Goal: Transaction & Acquisition: Obtain resource

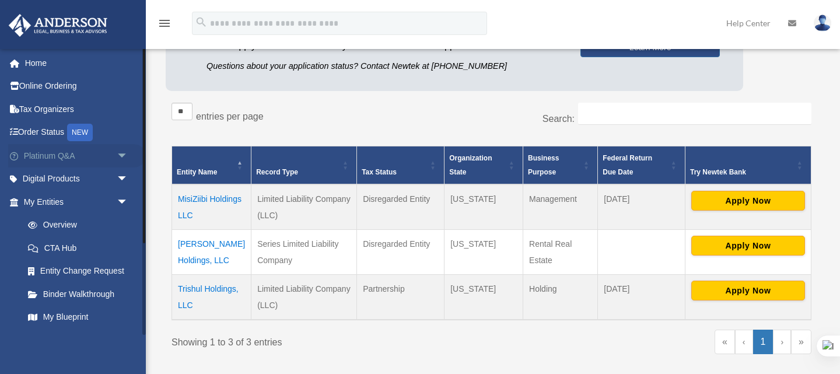
scroll to position [165, 0]
click at [124, 181] on span "arrow_drop_down" at bounding box center [128, 179] width 23 height 24
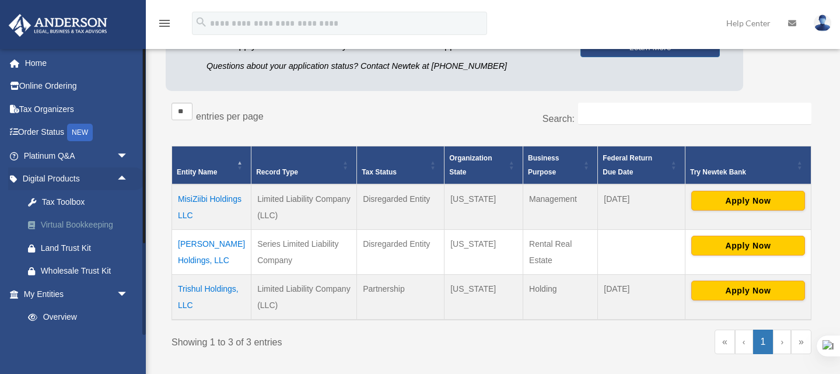
click at [95, 227] on div "Virtual Bookkeeping" at bounding box center [86, 225] width 90 height 15
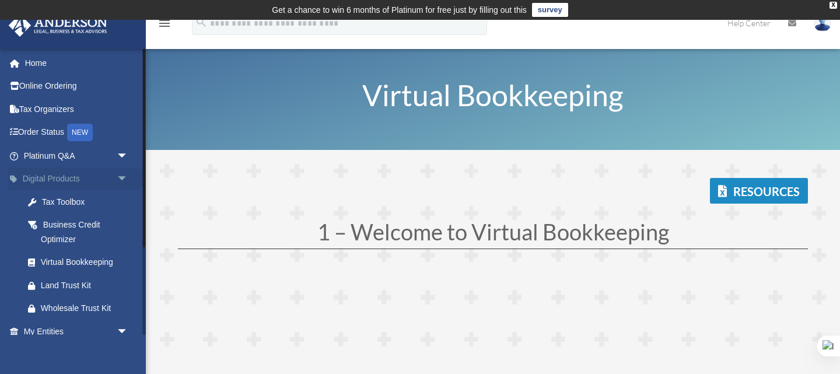
click at [127, 177] on span "arrow_drop_down" at bounding box center [128, 179] width 23 height 24
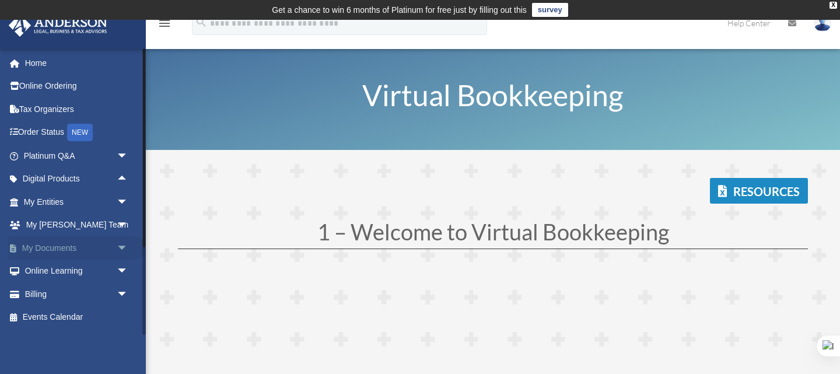
click at [125, 249] on span "arrow_drop_down" at bounding box center [128, 248] width 23 height 24
click at [53, 272] on link "Box" at bounding box center [81, 271] width 130 height 23
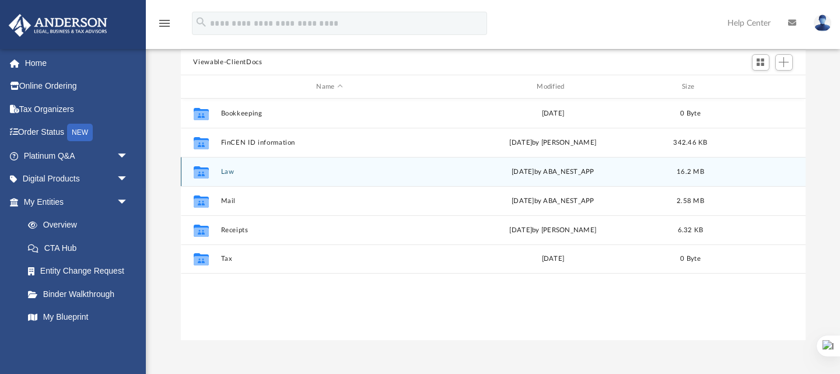
scroll to position [127, 0]
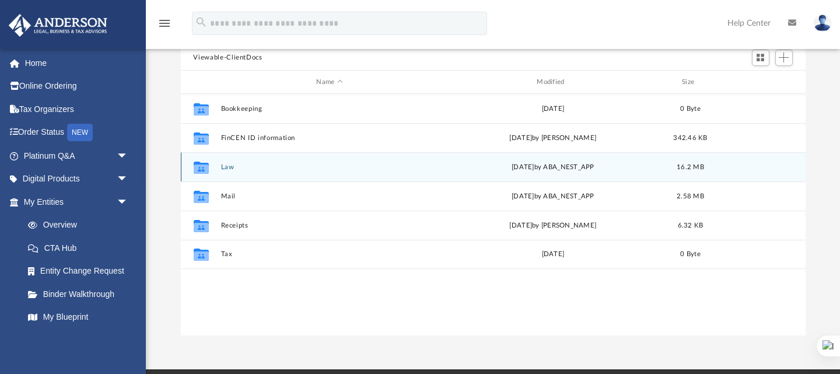
click at [225, 169] on button "Law" at bounding box center [330, 167] width 218 height 8
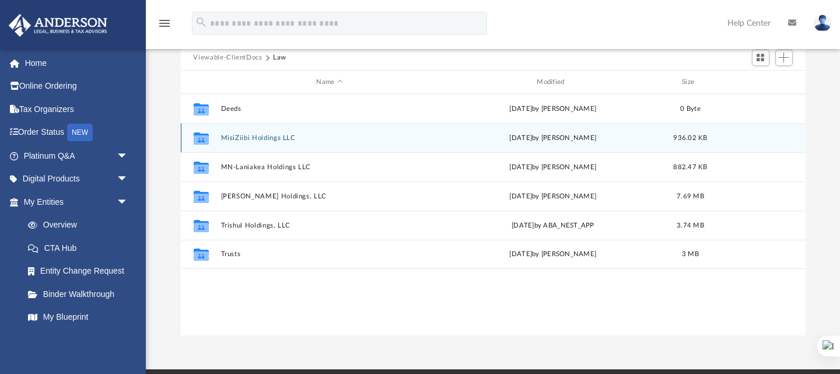
click at [258, 134] on button "MisiZiibi Holdings LLC" at bounding box center [330, 138] width 218 height 8
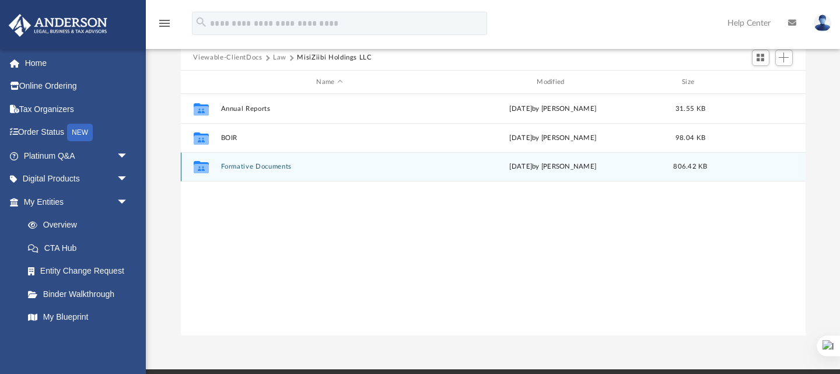
click at [265, 169] on button "Formative Documents" at bounding box center [330, 167] width 218 height 8
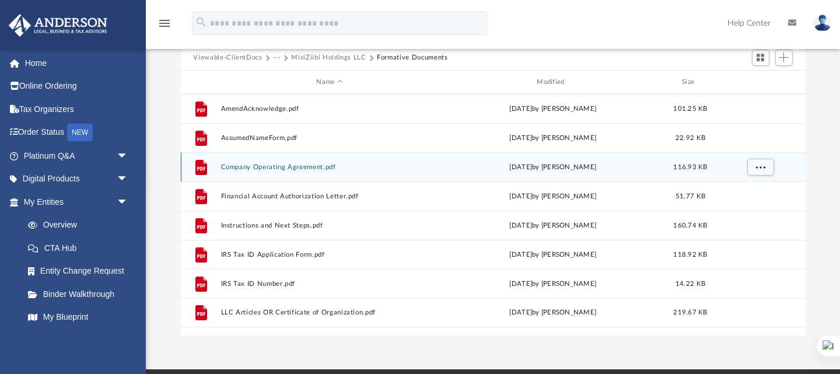
click at [265, 169] on button "Company Operating Agreement.pdf" at bounding box center [330, 167] width 218 height 8
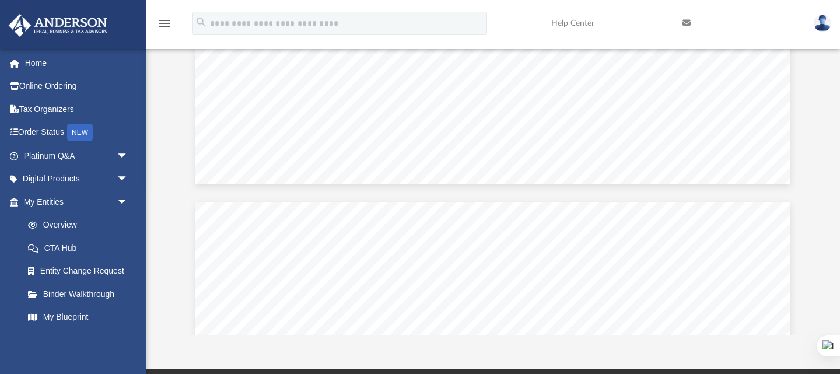
scroll to position [0, 0]
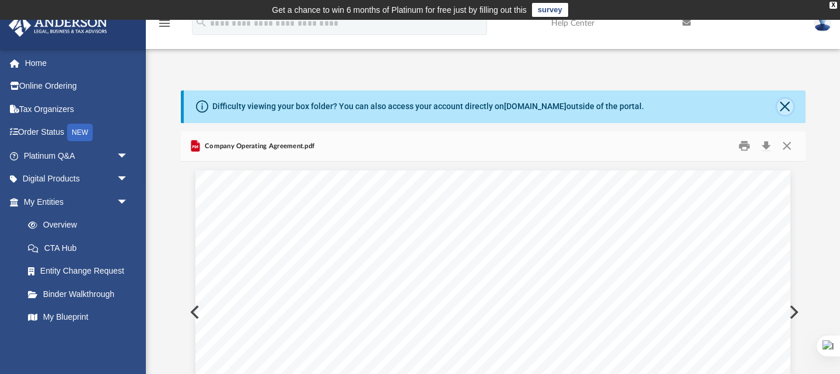
click at [792, 103] on button "Close" at bounding box center [785, 107] width 16 height 16
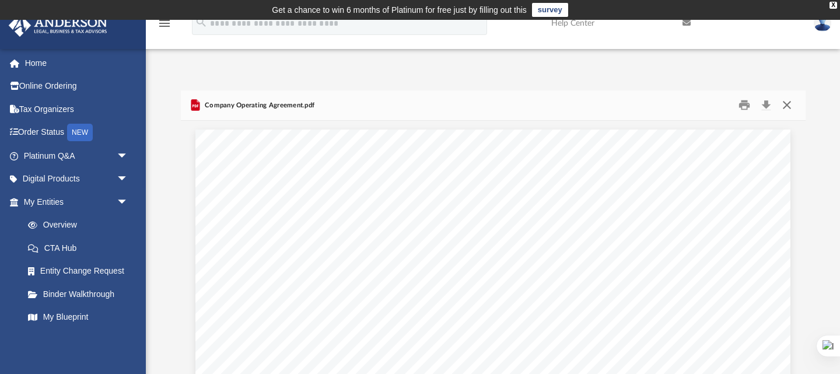
click at [789, 106] on button "Close" at bounding box center [787, 105] width 21 height 18
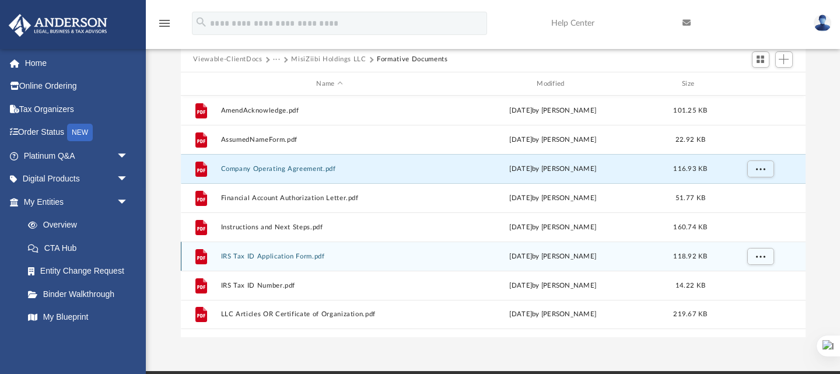
scroll to position [88, 0]
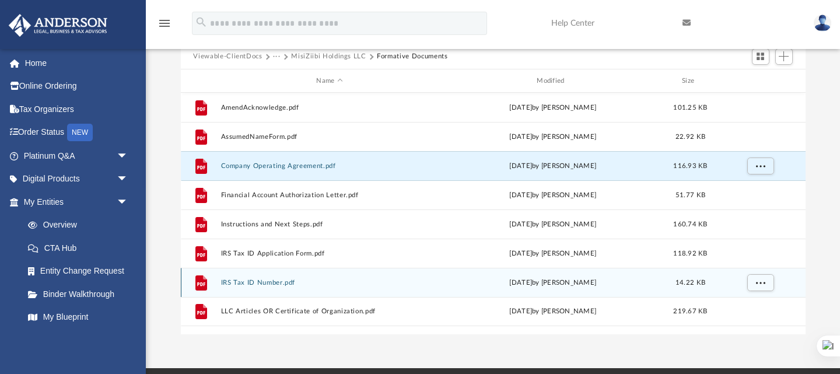
click at [270, 281] on button "IRS Tax ID Number.pdf" at bounding box center [330, 283] width 218 height 8
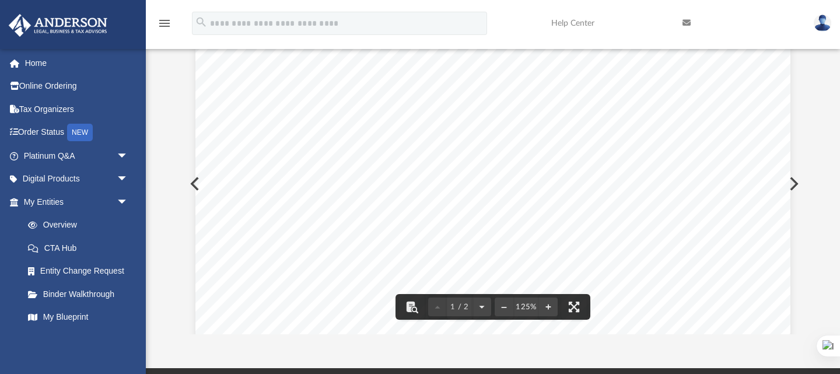
scroll to position [0, 0]
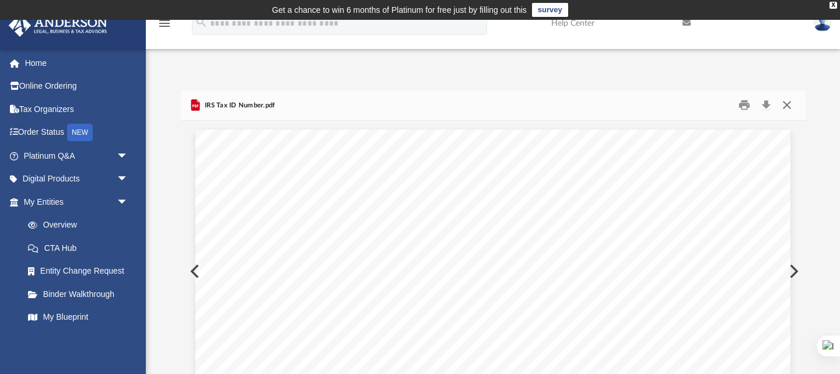
click at [790, 104] on button "Close" at bounding box center [787, 105] width 21 height 18
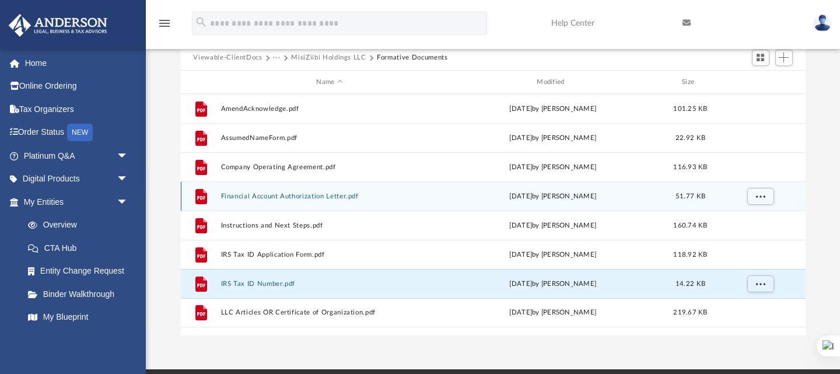
scroll to position [88, 0]
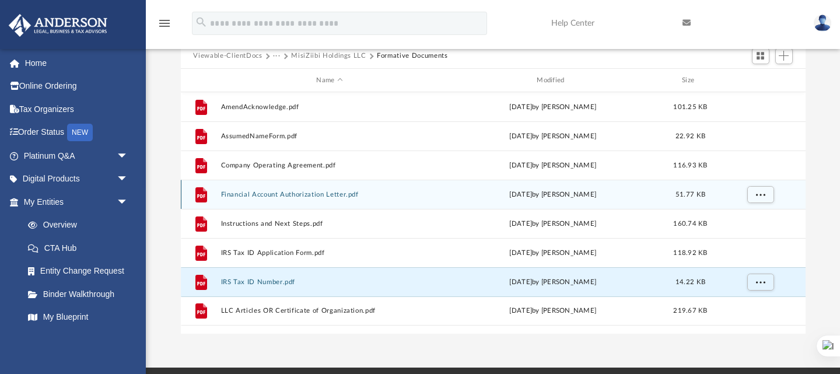
click at [289, 198] on button "Financial Account Authorization Letter.pdf" at bounding box center [330, 195] width 218 height 8
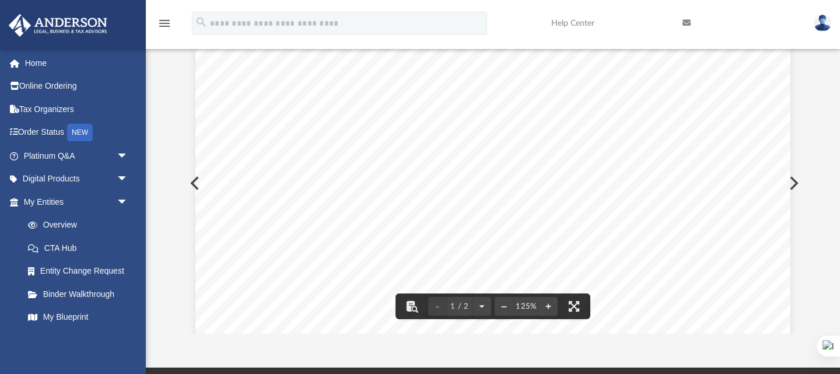
scroll to position [0, 0]
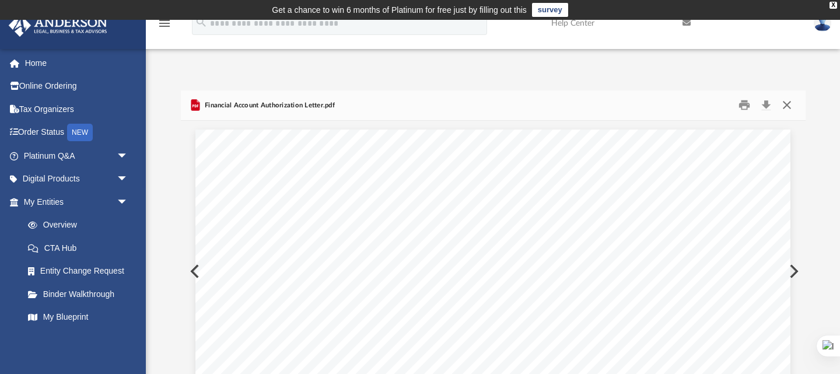
click at [789, 106] on button "Close" at bounding box center [787, 105] width 21 height 18
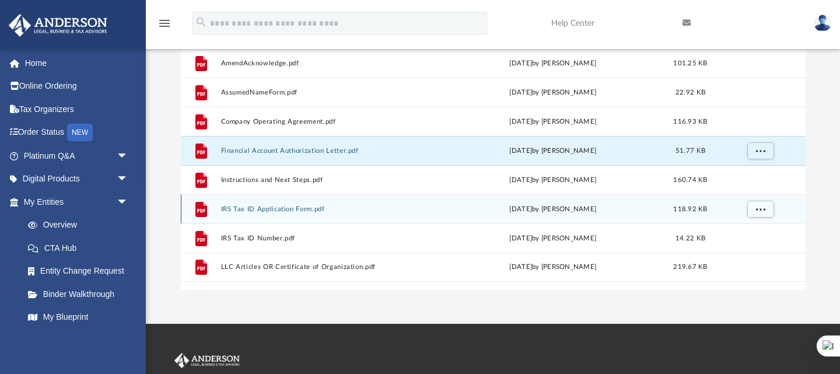
scroll to position [136, 0]
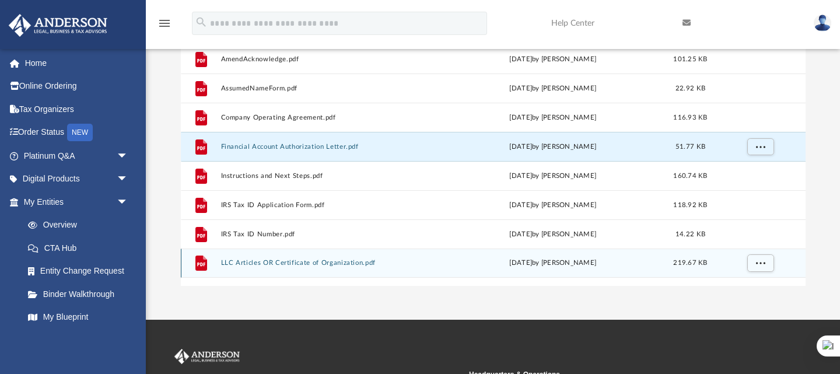
click at [291, 267] on div "File LLC Articles OR Certificate of Organization.pdf Mon Jan 22 2024 by Vijay S…" at bounding box center [493, 263] width 625 height 29
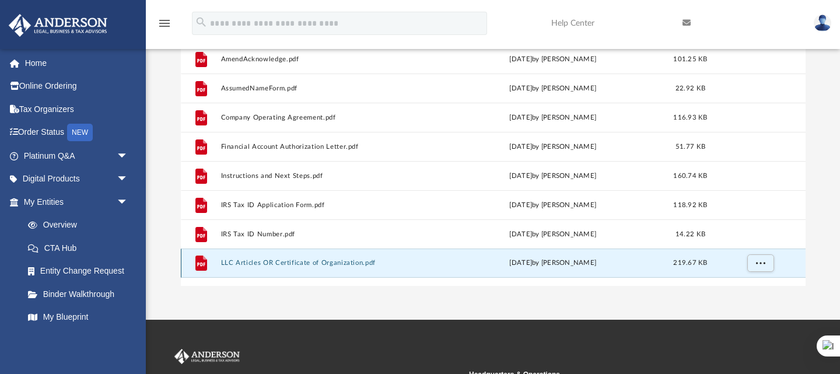
click at [309, 264] on button "LLC Articles OR Certificate of Organization.pdf" at bounding box center [330, 264] width 218 height 8
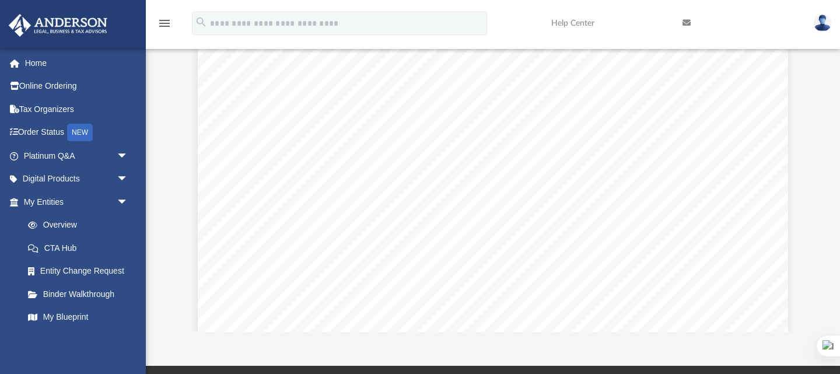
scroll to position [0, 0]
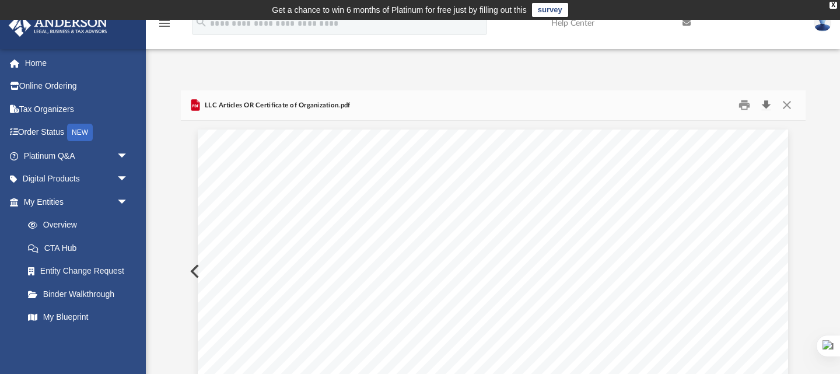
click at [770, 106] on button "Download" at bounding box center [766, 105] width 21 height 18
click at [792, 106] on button "Close" at bounding box center [787, 105] width 21 height 18
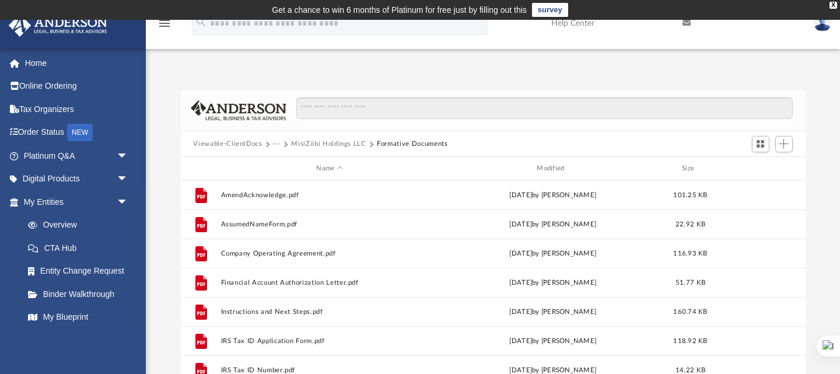
scroll to position [212, 0]
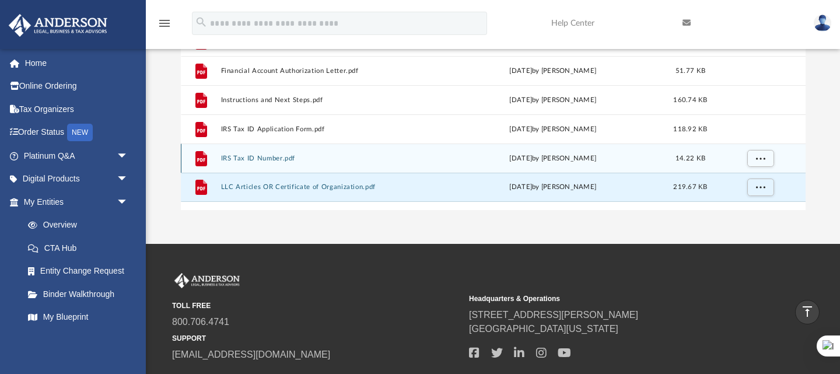
click at [284, 163] on div "File IRS Tax ID Number.pdf Mon Jan 22 2024 by Vijay Srinivasan 14.22 KB" at bounding box center [493, 158] width 625 height 29
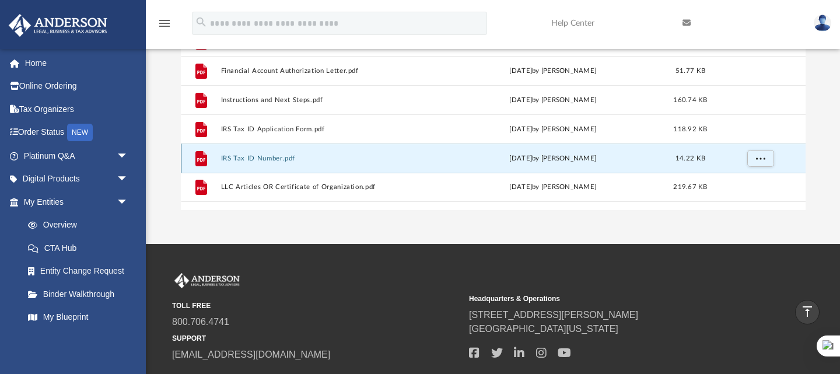
click at [263, 159] on button "IRS Tax ID Number.pdf" at bounding box center [330, 159] width 218 height 8
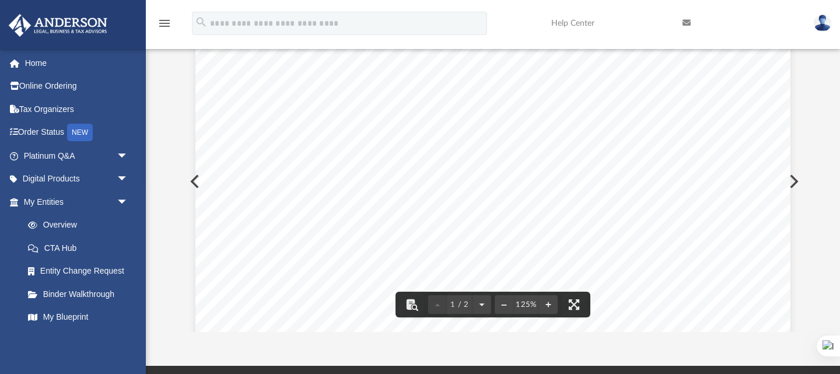
scroll to position [0, 0]
click at [169, 90] on div "Difficulty viewing your box folder? You can also access your account directly o…" at bounding box center [493, 167] width 694 height 332
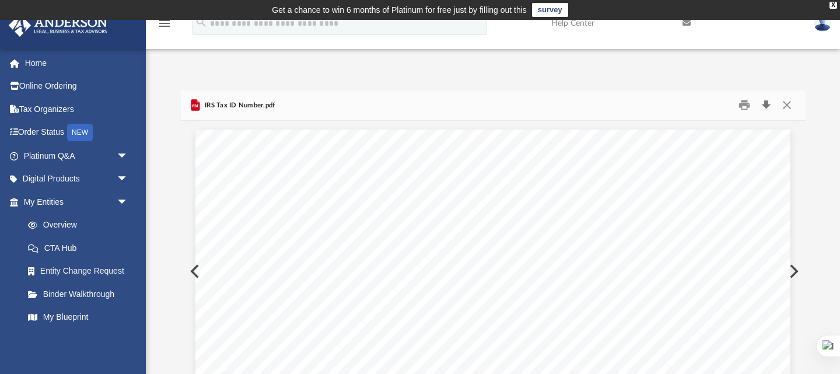
click at [767, 107] on button "Download" at bounding box center [766, 105] width 21 height 18
click at [788, 107] on button "Close" at bounding box center [787, 105] width 21 height 18
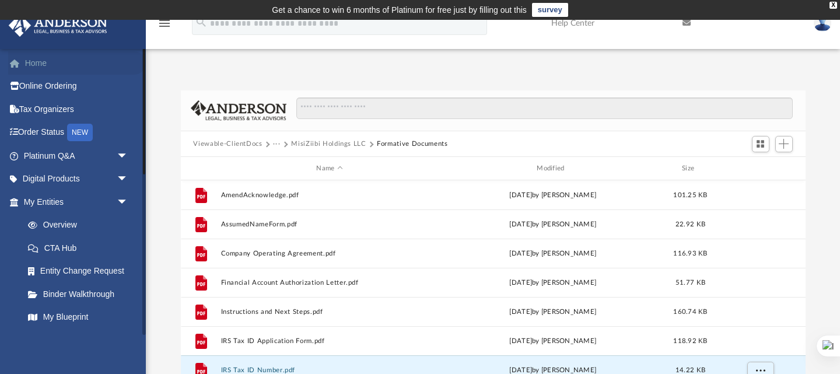
click at [35, 62] on link "Home" at bounding box center [77, 62] width 138 height 23
